Goal: Information Seeking & Learning: Learn about a topic

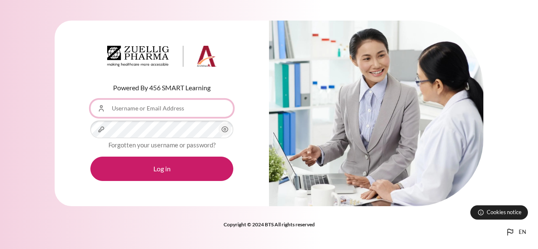
type input "Outward"
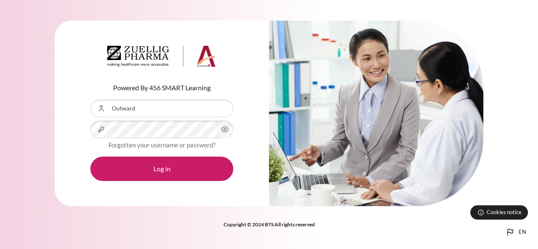
click at [175, 174] on button "Log in" at bounding box center [161, 169] width 143 height 24
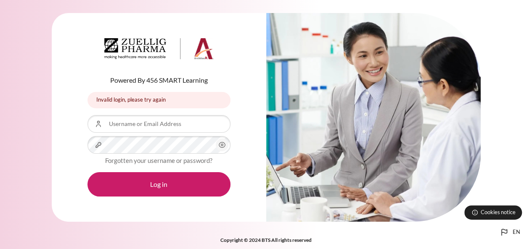
type input "Outward"
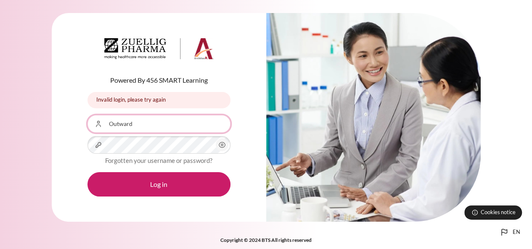
click at [156, 127] on input "Outward" at bounding box center [158, 124] width 143 height 18
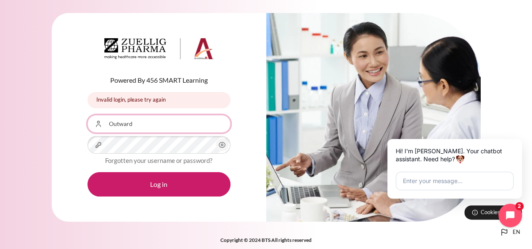
drag, startPoint x: 161, startPoint y: 127, endPoint x: 82, endPoint y: 135, distance: 79.9
click at [82, 135] on div "Powered By 456 SMART Learning Invalid login, please try again Invalid login, pl…" at bounding box center [159, 117] width 214 height 209
type input "[EMAIL_ADDRESS][DOMAIN_NAME]"
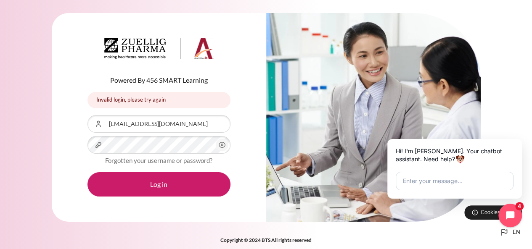
click at [221, 145] on circle "Content" at bounding box center [222, 145] width 2 height 2
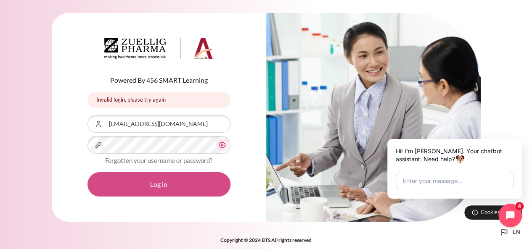
click at [188, 185] on button "Log in" at bounding box center [158, 184] width 143 height 24
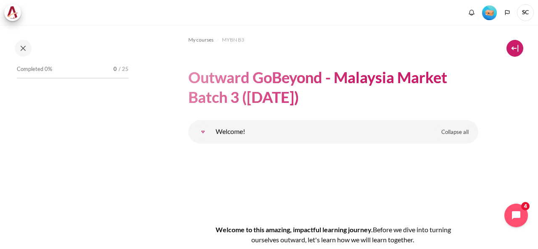
click at [515, 45] on button at bounding box center [515, 48] width 17 height 17
click at [21, 48] on button at bounding box center [23, 48] width 17 height 17
click at [122, 69] on span "/ 25" at bounding box center [124, 69] width 10 height 8
click at [209, 40] on span "My courses" at bounding box center [200, 40] width 25 height 8
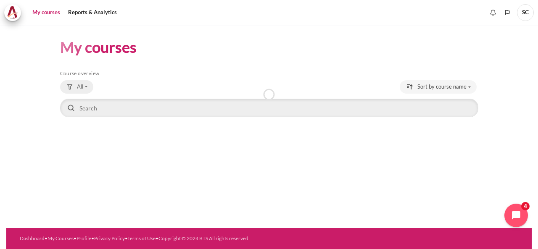
click at [84, 87] on button "All" at bounding box center [76, 86] width 33 height 13
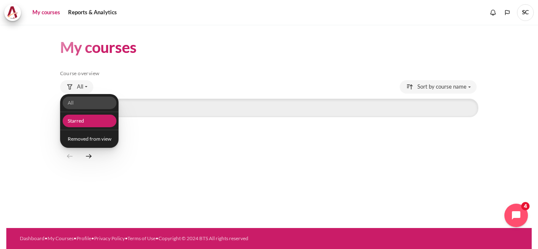
click at [85, 120] on link "Starred" at bounding box center [89, 121] width 54 height 13
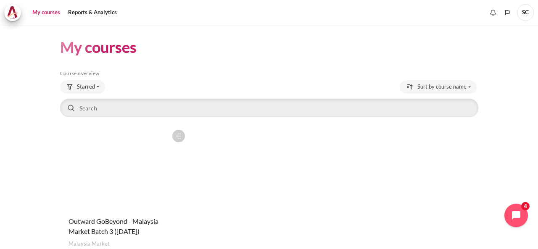
click at [150, 171] on figure "Content" at bounding box center [125, 168] width 130 height 84
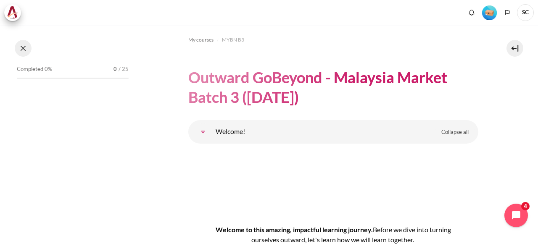
click at [22, 50] on button at bounding box center [23, 48] width 17 height 17
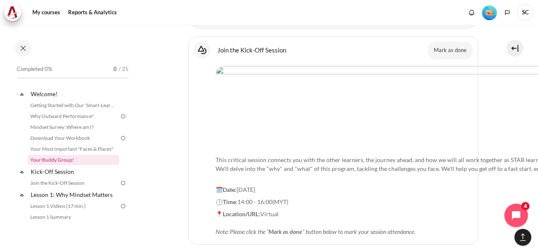
click at [64, 164] on link "Your Buddy Group!" at bounding box center [74, 160] width 92 height 10
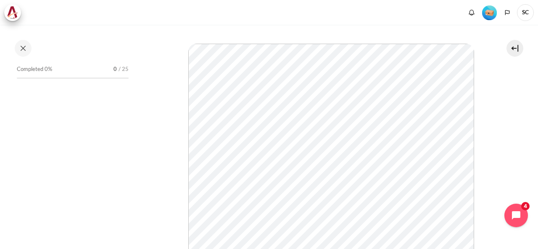
scroll to position [15, 0]
